Goal: Information Seeking & Learning: Learn about a topic

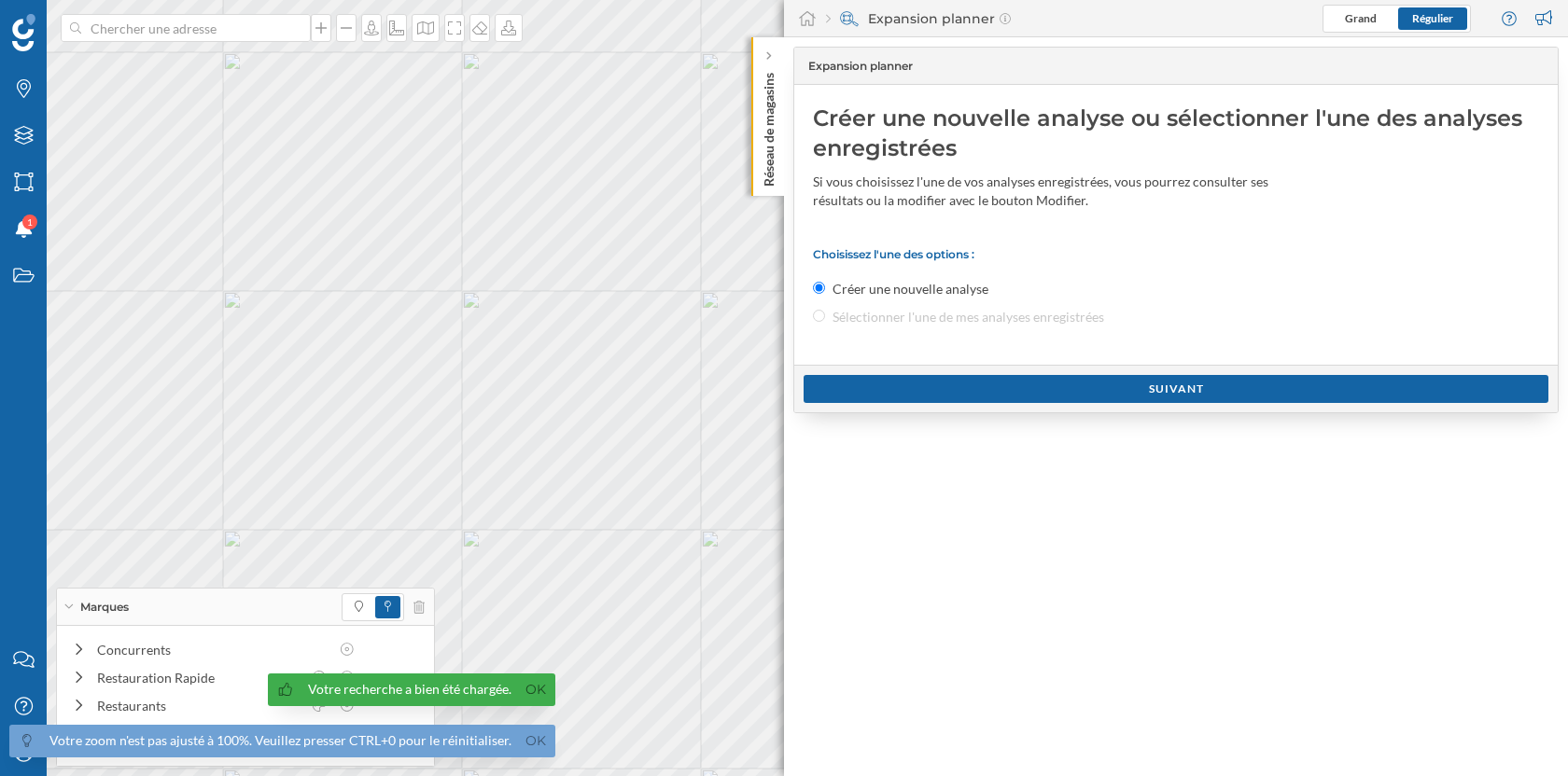
click at [767, 68] on p "Réseau de magasins" at bounding box center [768, 126] width 19 height 122
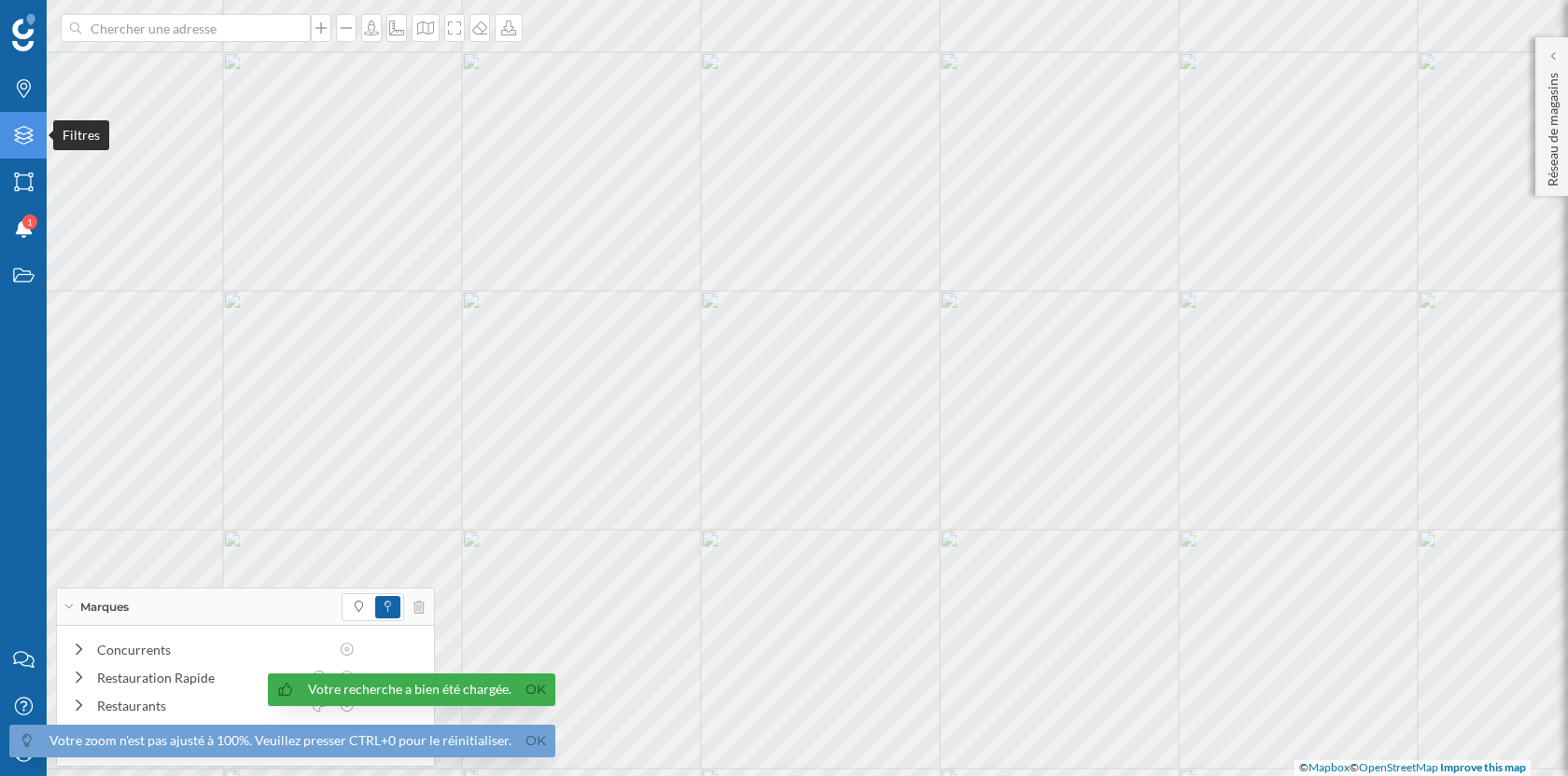
click at [14, 133] on icon "Filtres" at bounding box center [23, 134] width 23 height 18
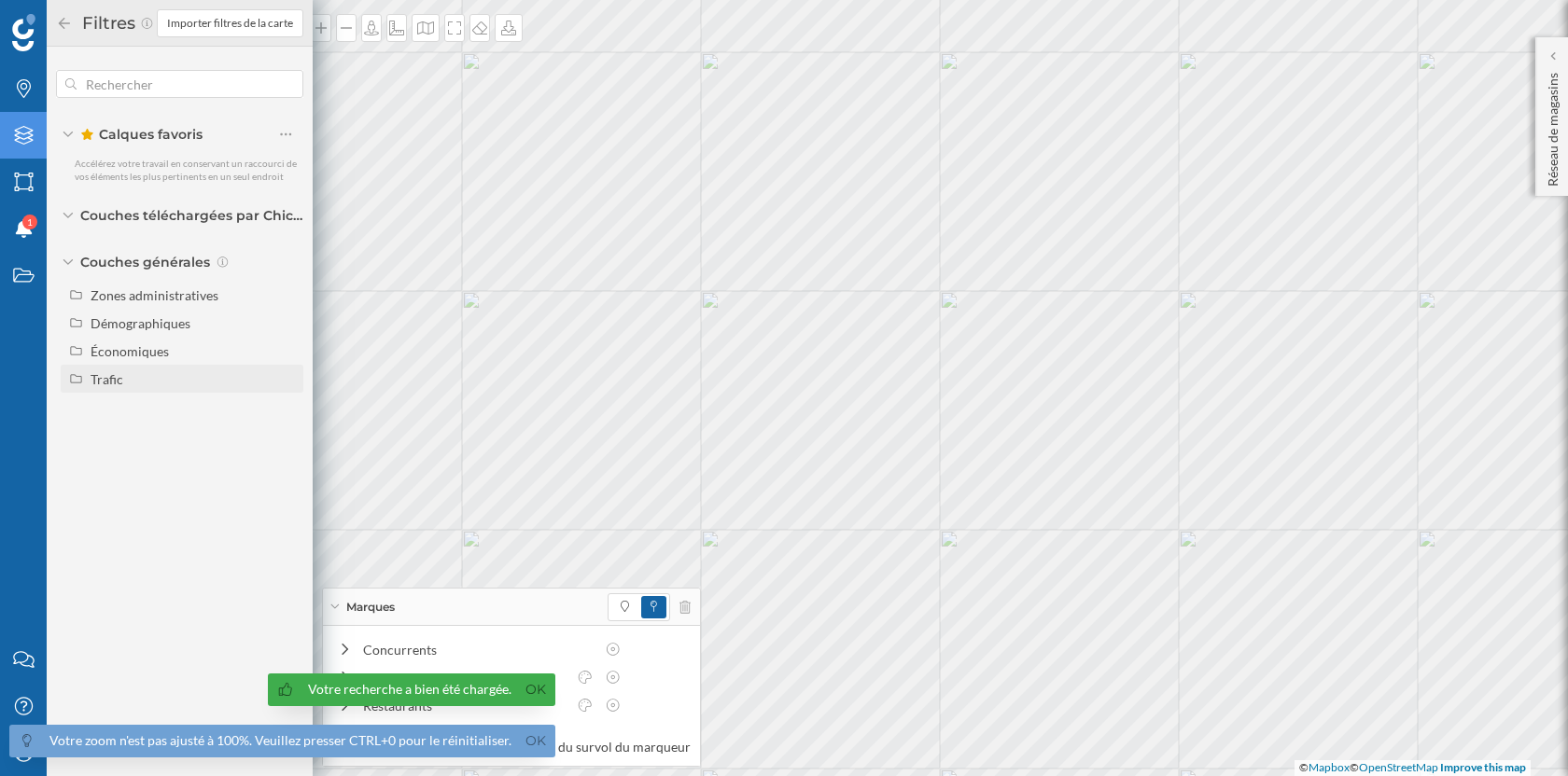
click at [119, 387] on div "Trafic" at bounding box center [194, 379] width 206 height 19
click at [186, 409] on div "Trafic routier" at bounding box center [162, 407] width 130 height 19
click at [284, 409] on input "Trafic routier" at bounding box center [290, 407] width 12 height 12
radio input "true"
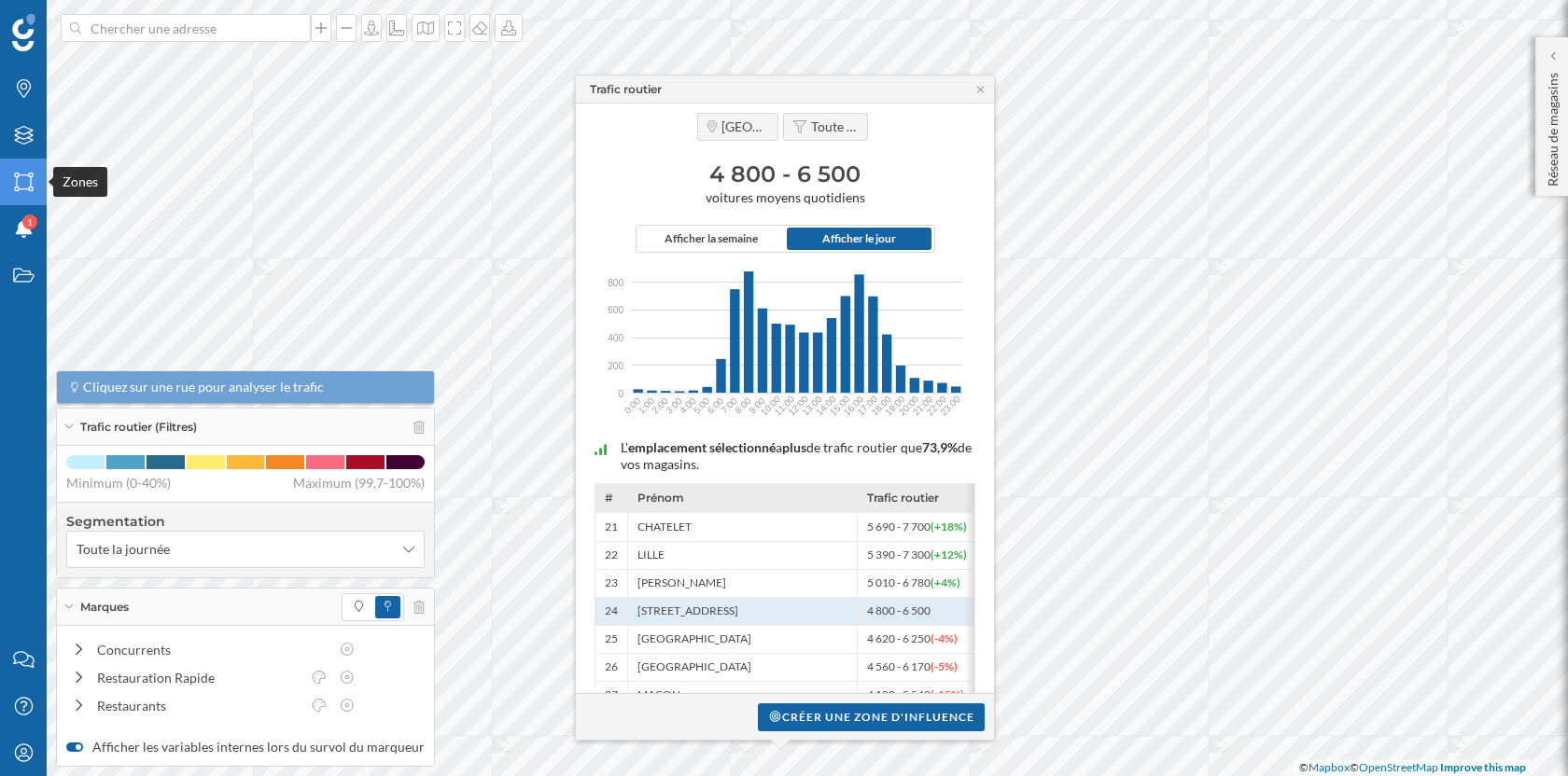
click at [15, 190] on icon at bounding box center [22, 181] width 19 height 18
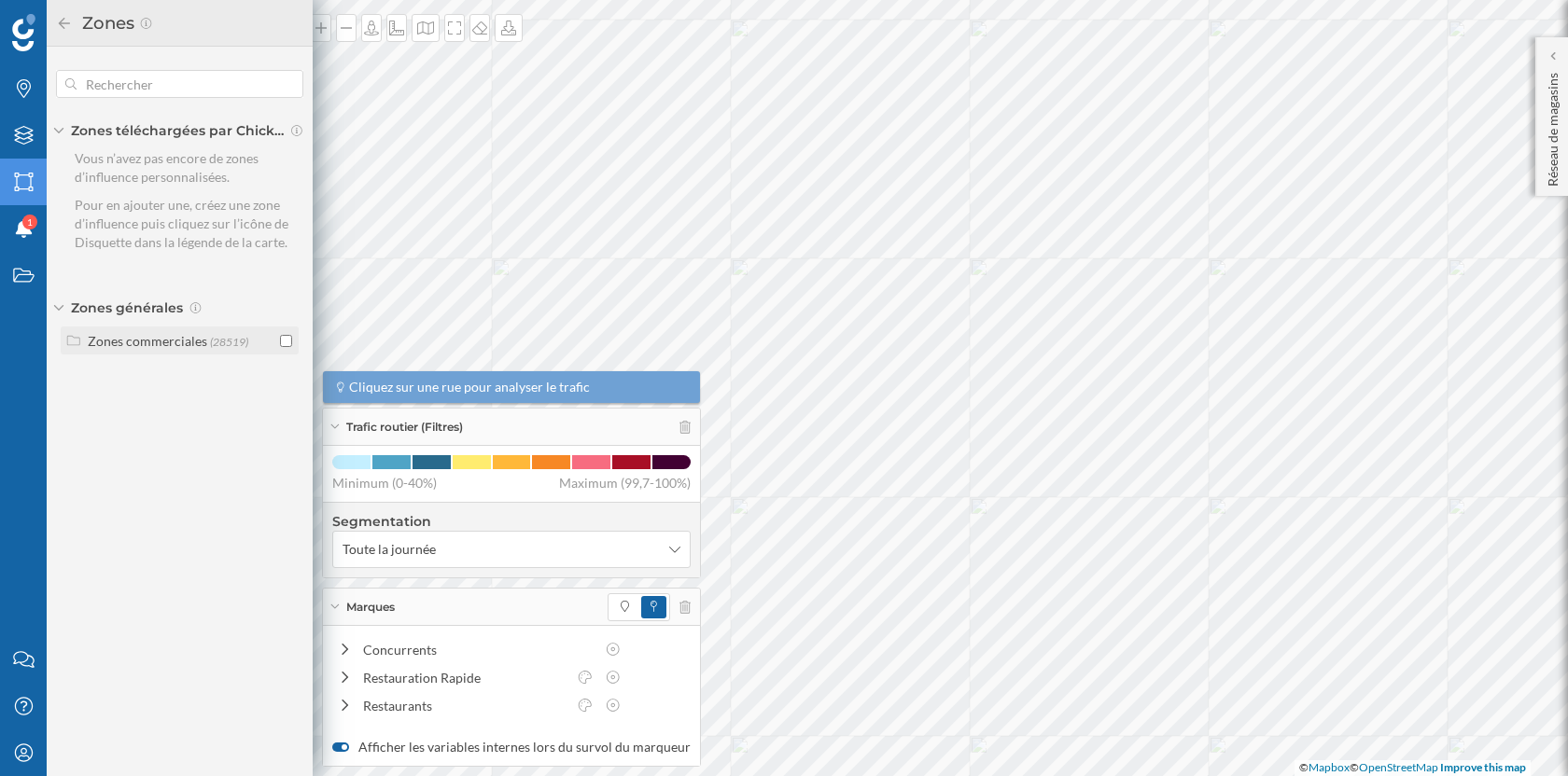
click at [226, 348] on label "Zones commerciales (28519)" at bounding box center [168, 341] width 161 height 19
click at [223, 384] on div "Centres commerciaux (3788)" at bounding box center [190, 379] width 216 height 39
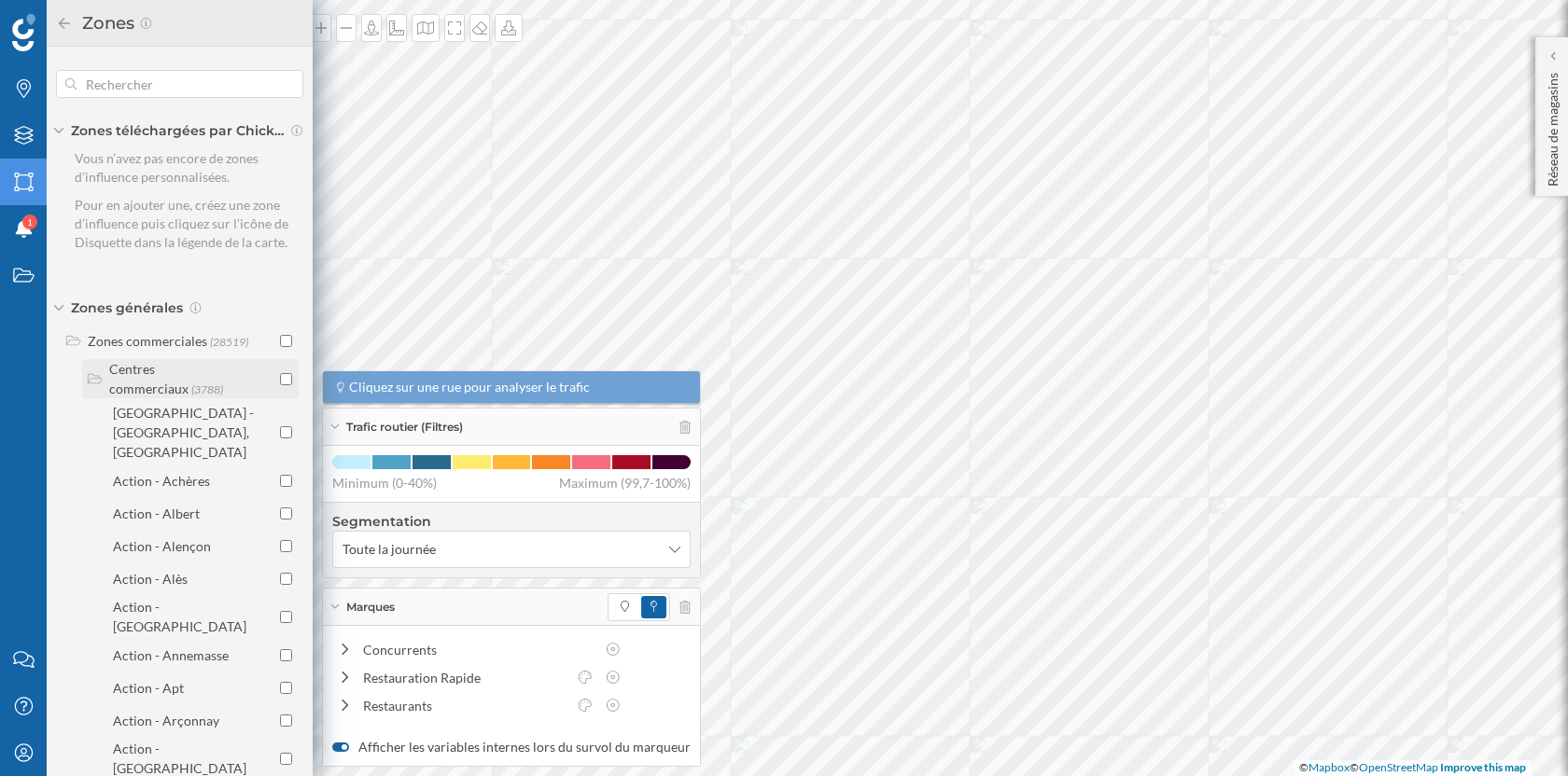
click at [224, 364] on label "Centres commerciaux (3788)" at bounding box center [190, 379] width 162 height 39
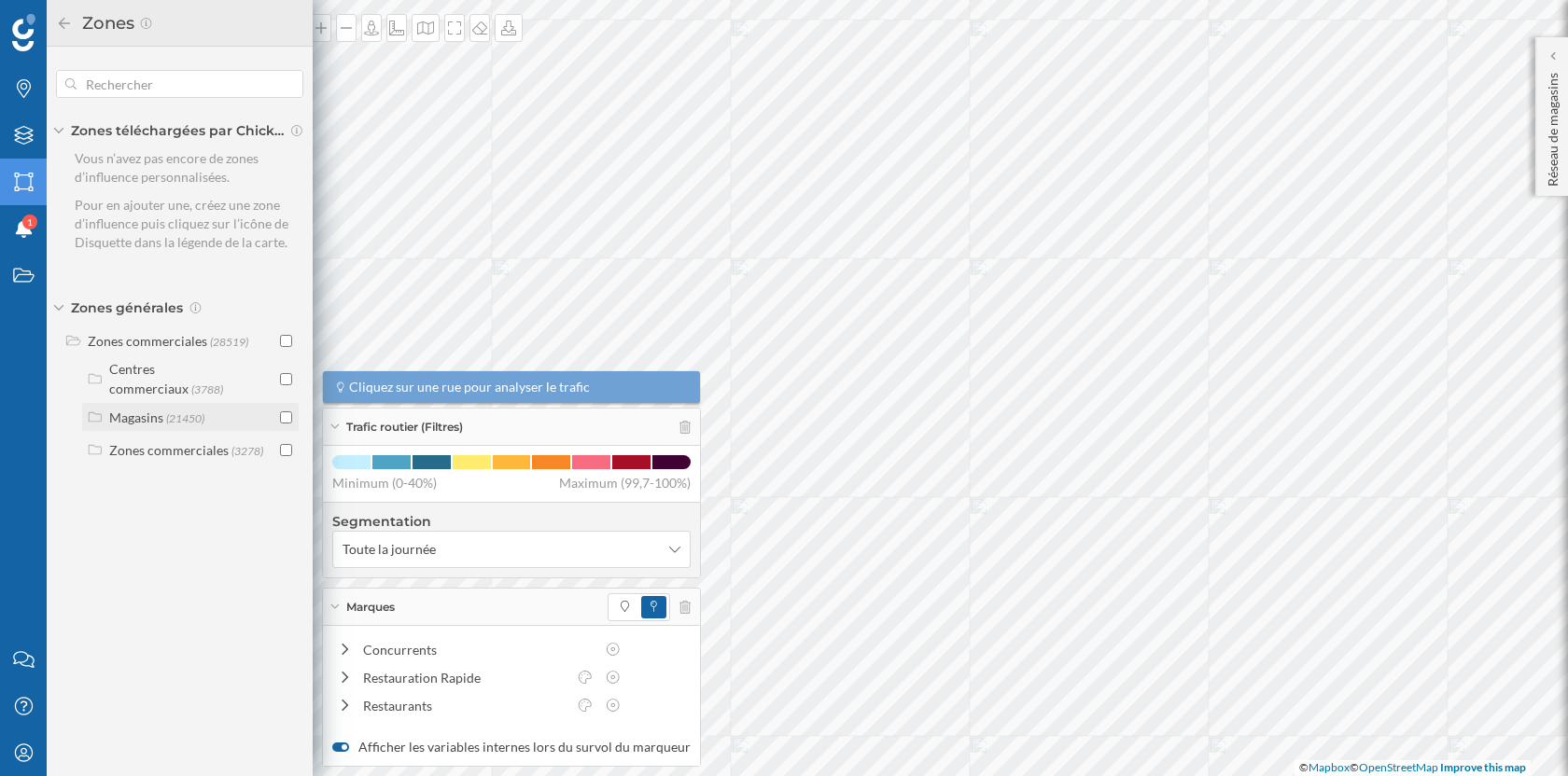
click at [203, 412] on span "(21450)" at bounding box center [185, 419] width 38 height 14
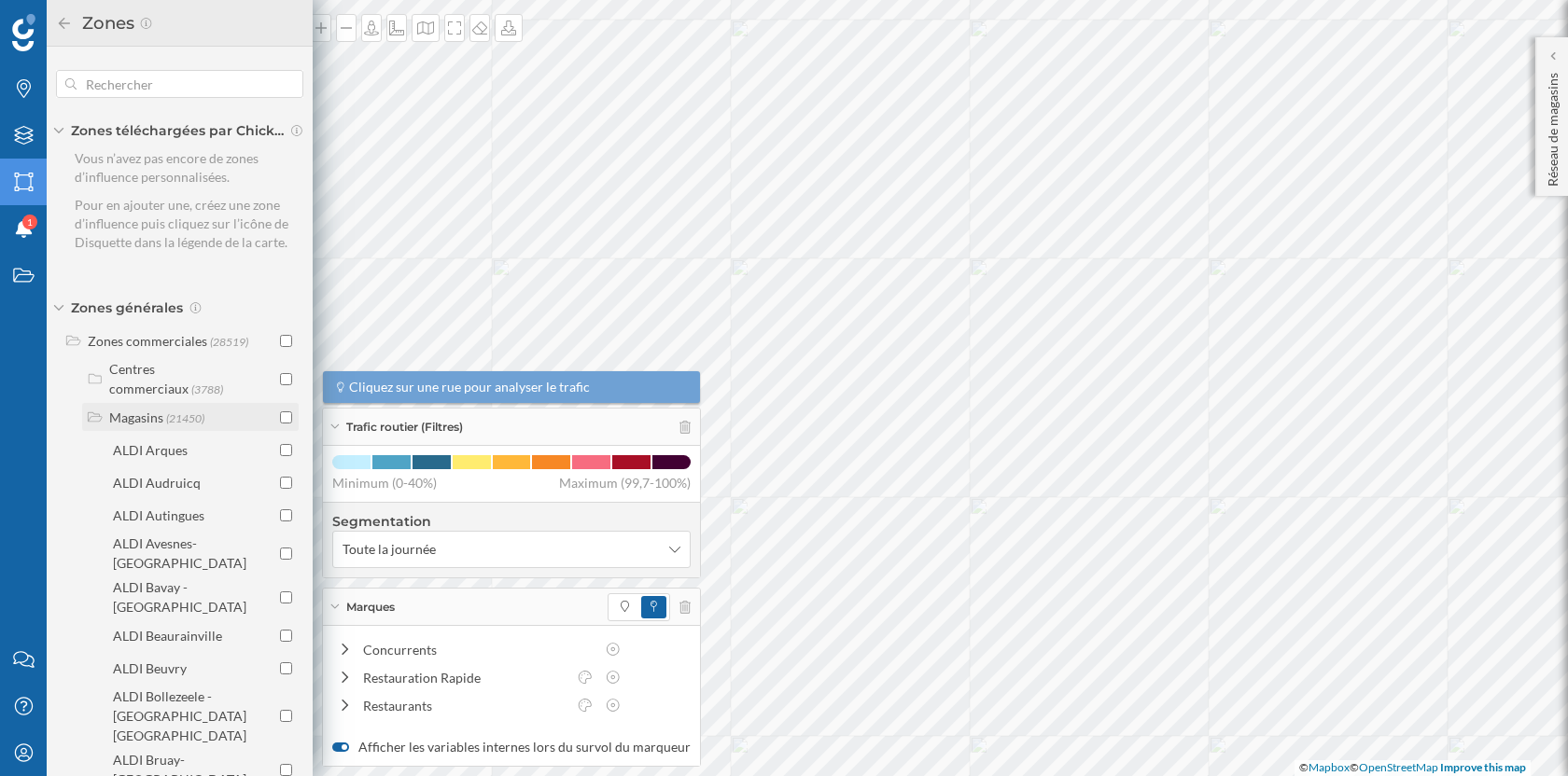
click at [203, 415] on span "(21450)" at bounding box center [185, 419] width 38 height 14
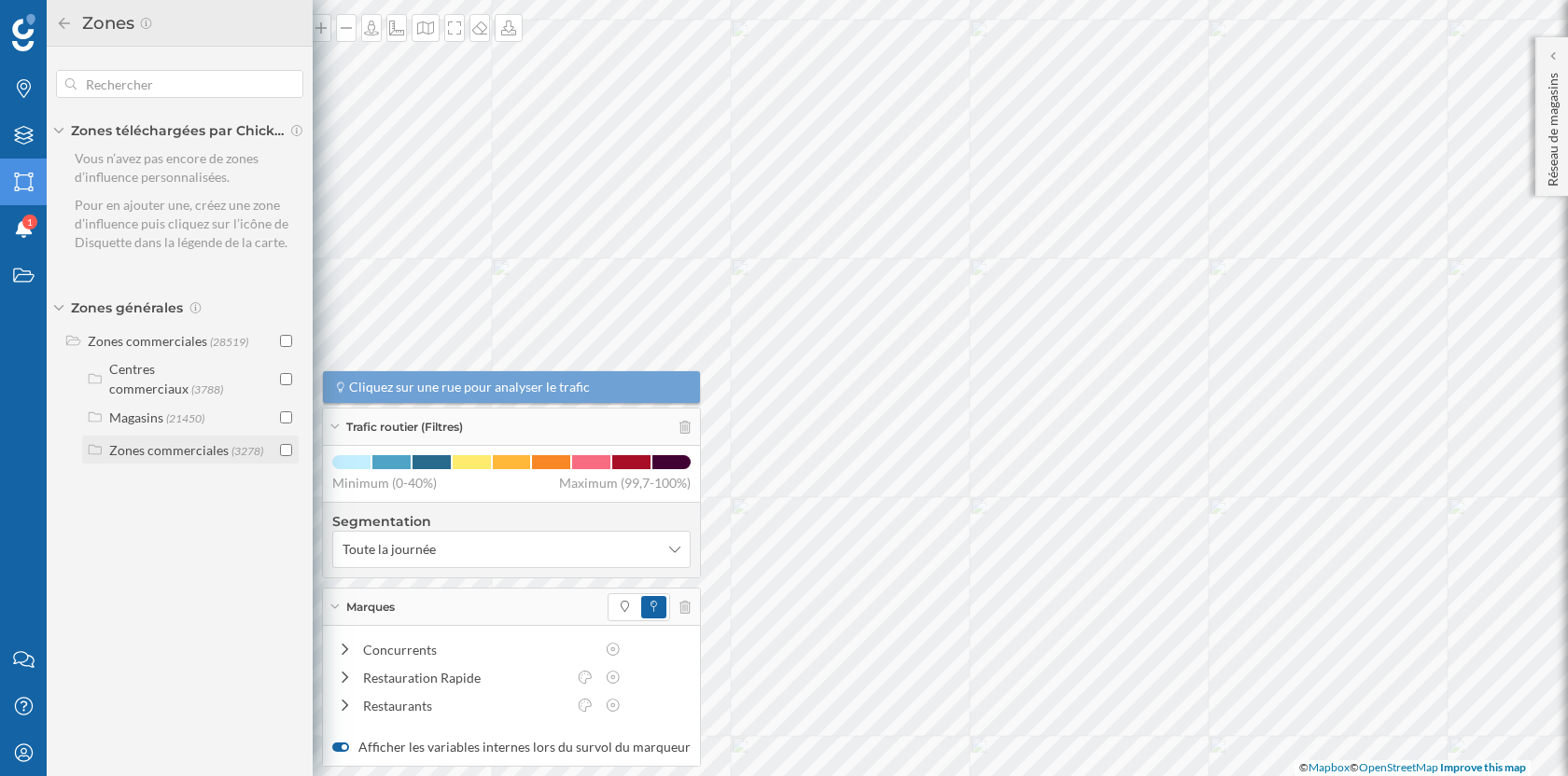
click at [195, 442] on div "Zones commerciales" at bounding box center [168, 450] width 120 height 16
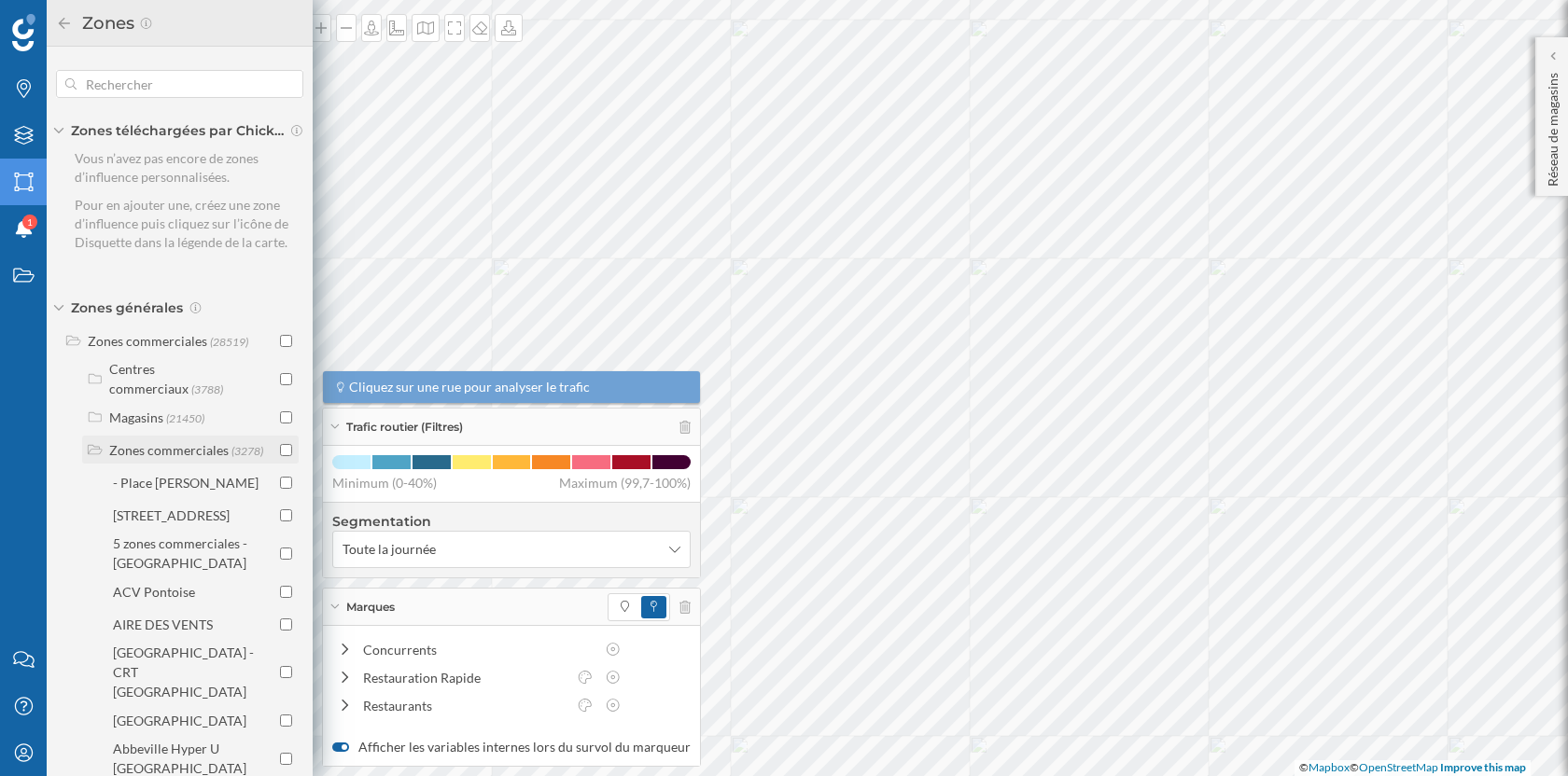
click at [195, 436] on div "Zones commerciales (3278)" at bounding box center [190, 450] width 216 height 28
